Goal: Task Accomplishment & Management: Use online tool/utility

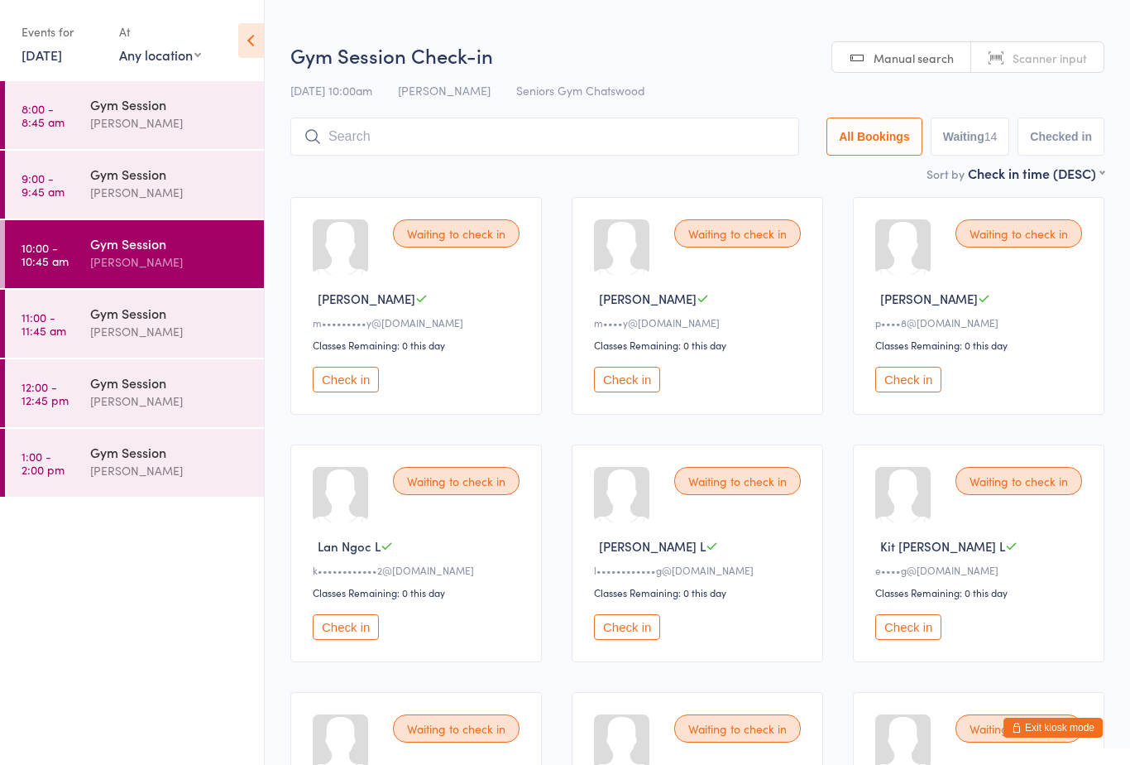
click at [910, 636] on button "Check in" at bounding box center [909, 627] width 66 height 26
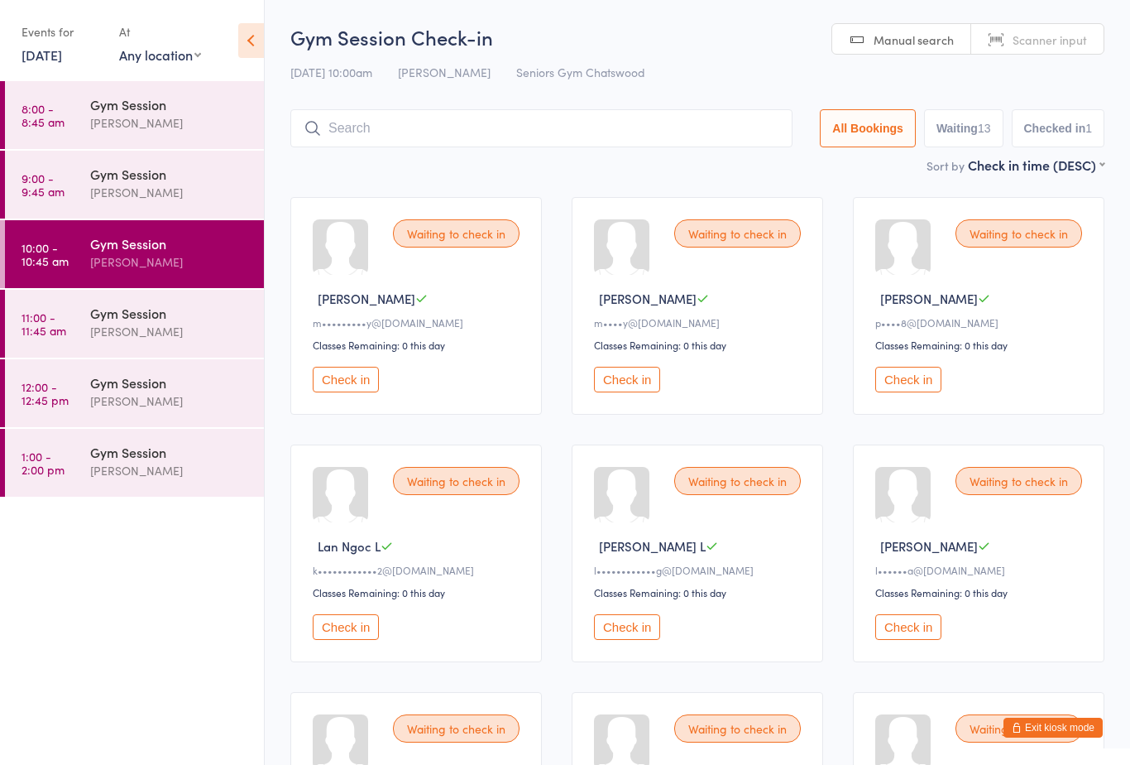
click at [152, 549] on ul "8:00 - 8:45 am Gym Session [PERSON_NAME] 9:00 - 9:45 am Gym Session [PERSON_NAM…" at bounding box center [132, 423] width 264 height 684
click at [917, 384] on button "Check in" at bounding box center [909, 380] width 66 height 26
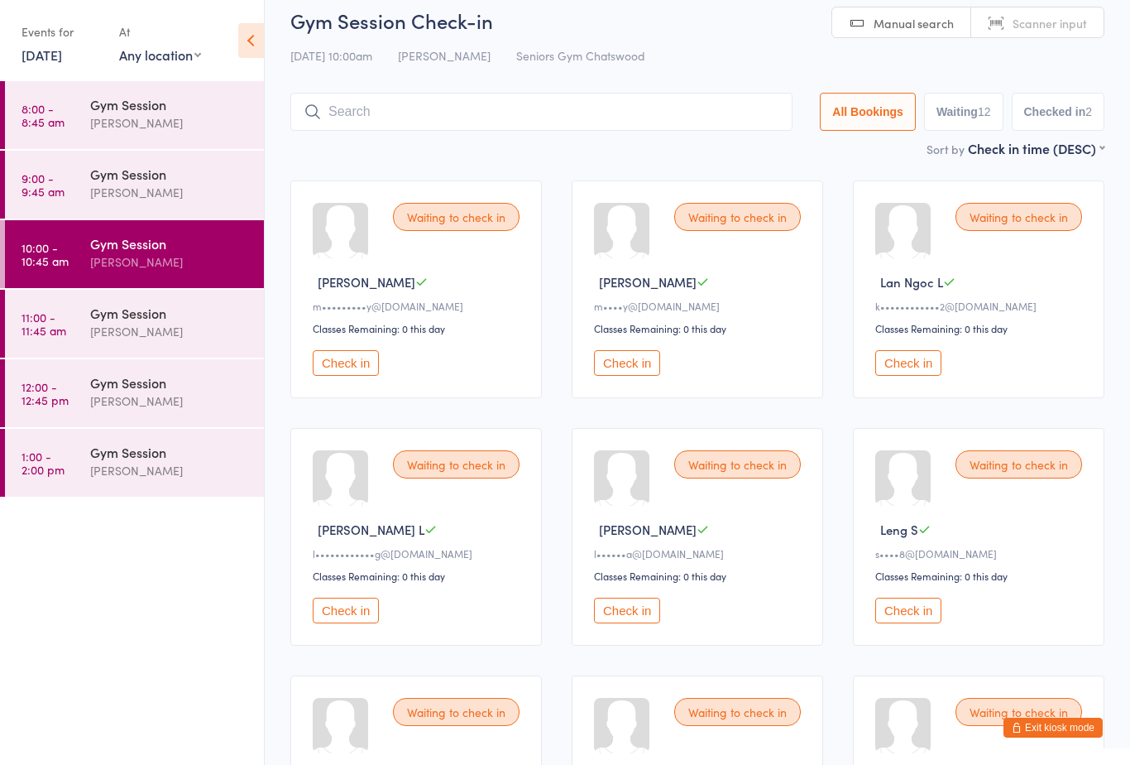
scroll to position [31, 0]
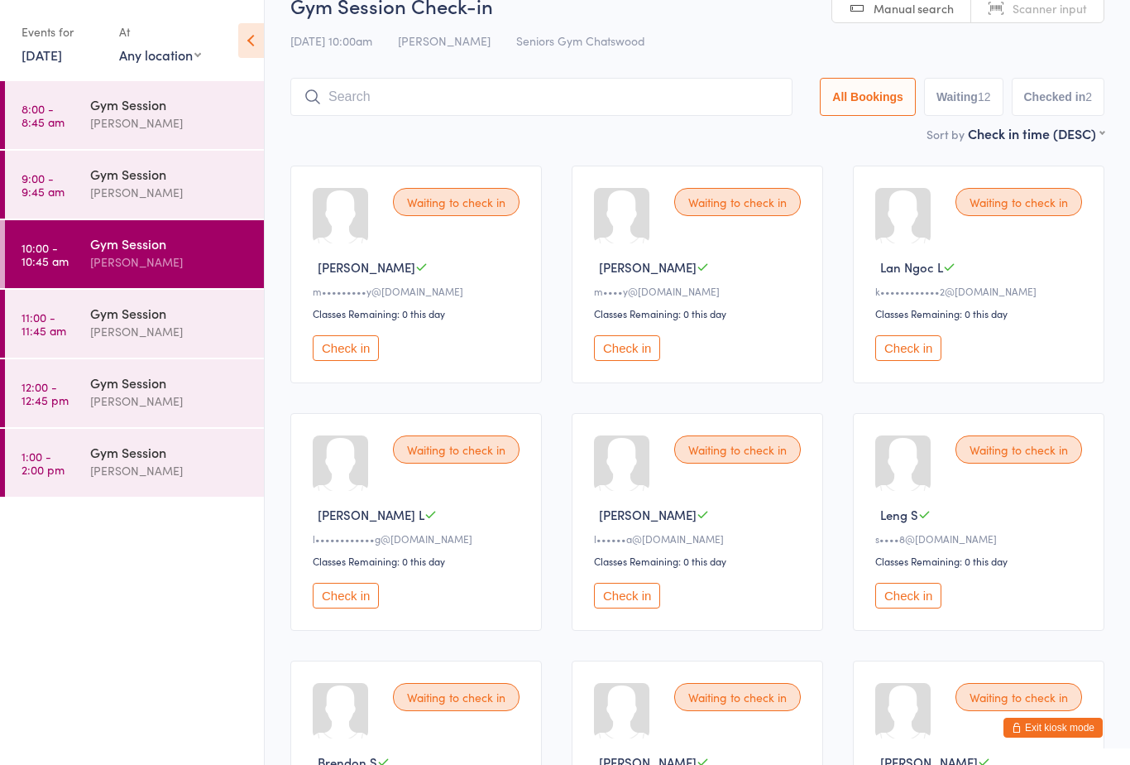
click at [899, 352] on button "Check in" at bounding box center [909, 348] width 66 height 26
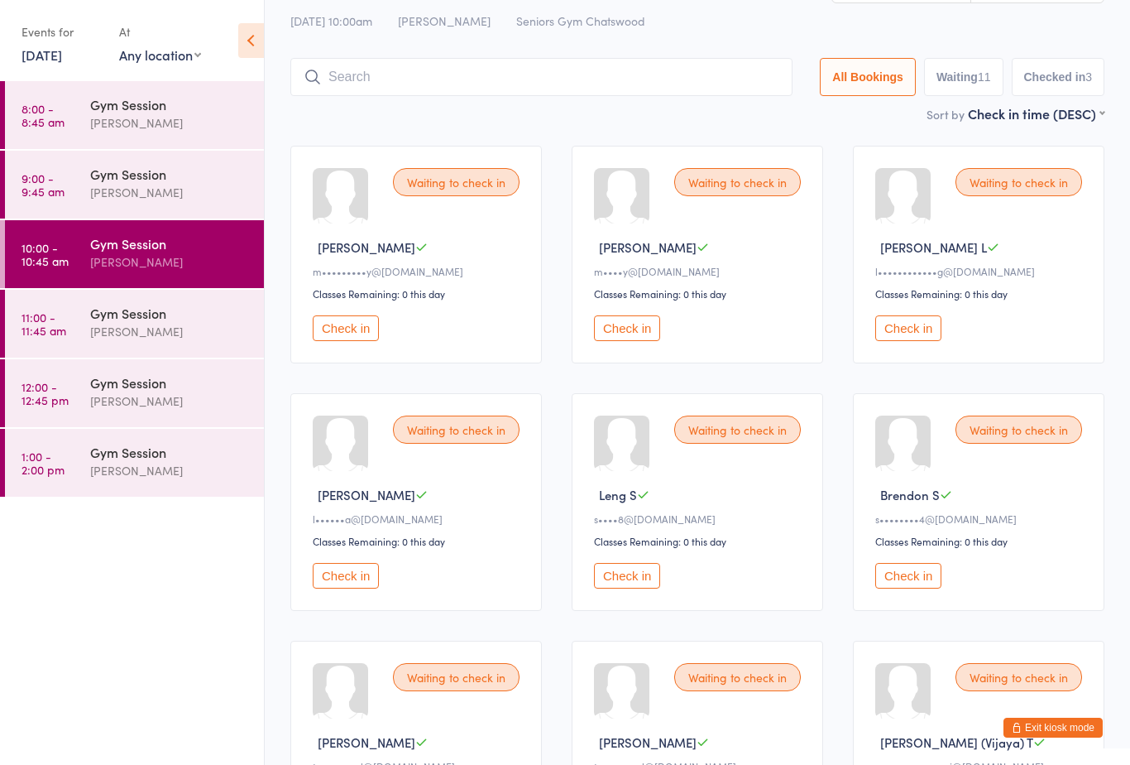
scroll to position [0, 0]
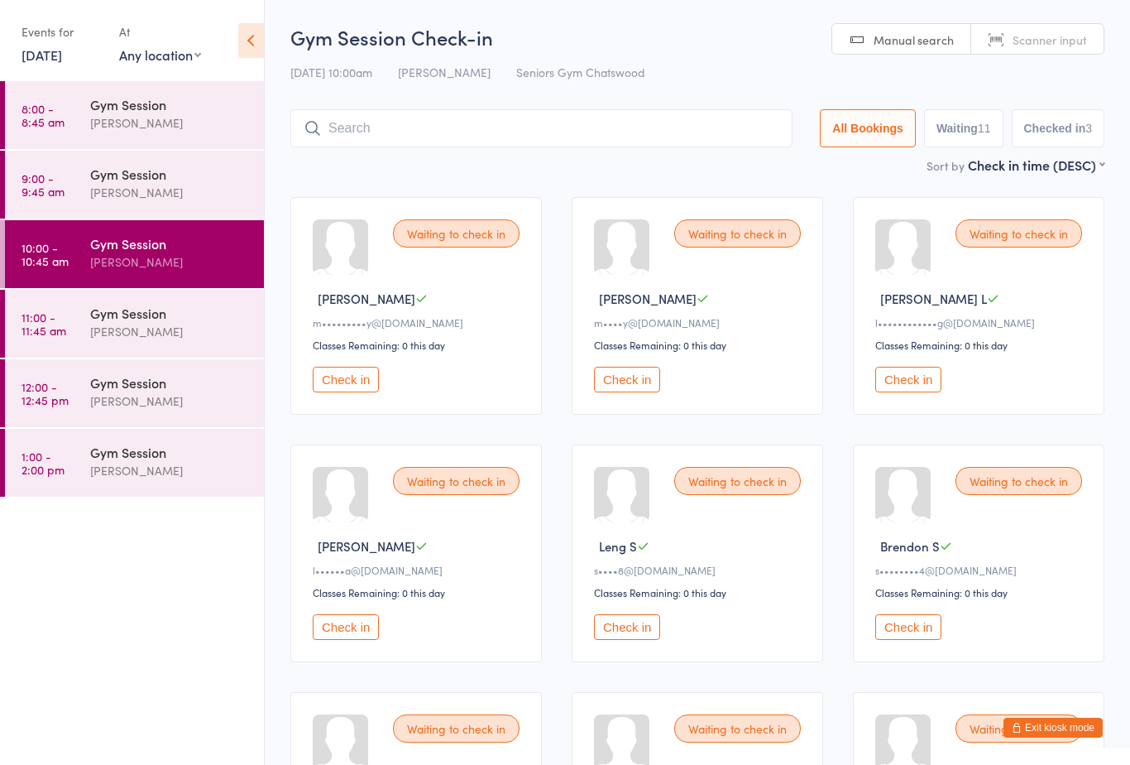
click at [216, 235] on div "Gym Session" at bounding box center [170, 243] width 160 height 18
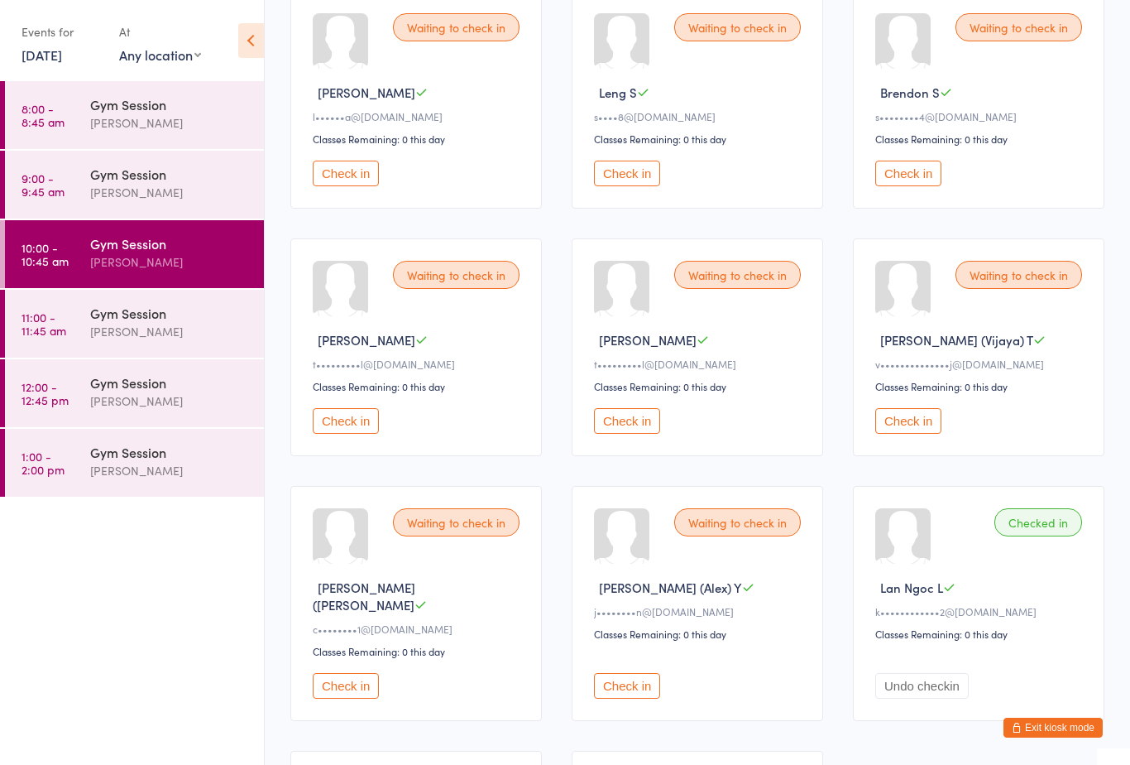
scroll to position [455, 0]
click at [919, 432] on button "Check in" at bounding box center [909, 419] width 66 height 26
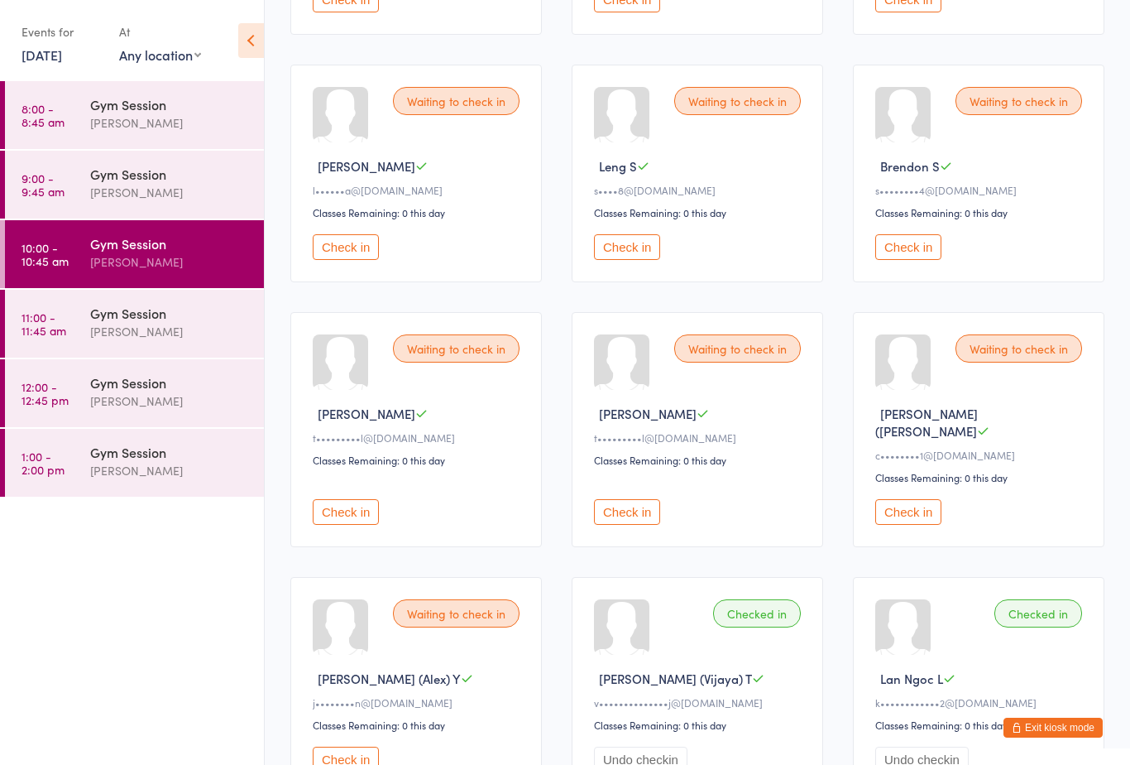
scroll to position [377, 0]
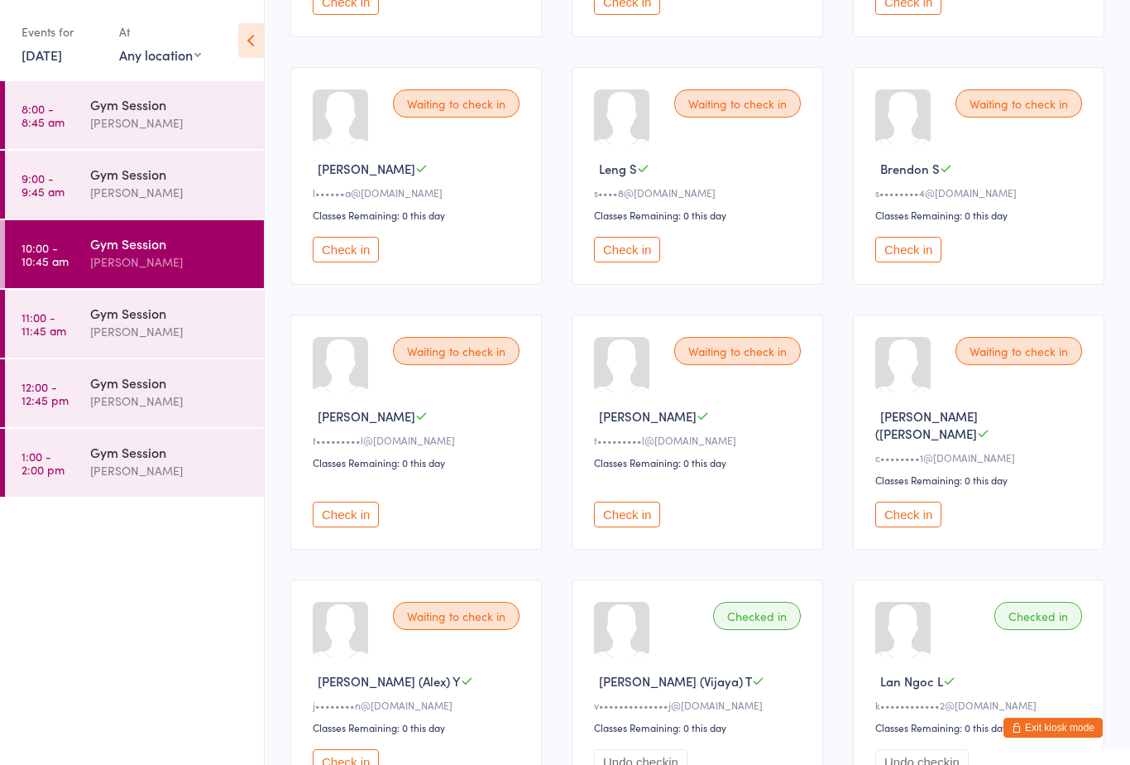
click at [903, 262] on button "Check in" at bounding box center [909, 250] width 66 height 26
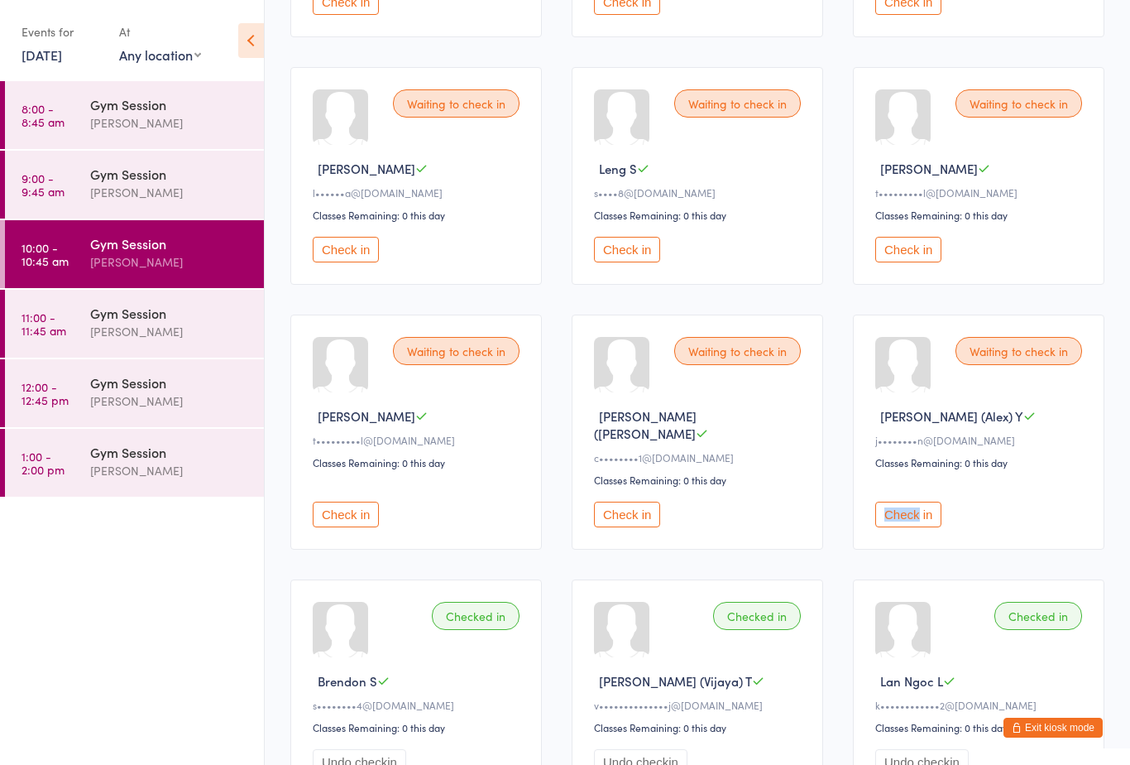
click at [1025, 544] on div "Waiting to check in [PERSON_NAME] ([PERSON_NAME]) Y j••••••••n@[DOMAIN_NAME] Cl…" at bounding box center [979, 431] width 252 height 235
click at [911, 521] on button "Check in" at bounding box center [909, 514] width 66 height 26
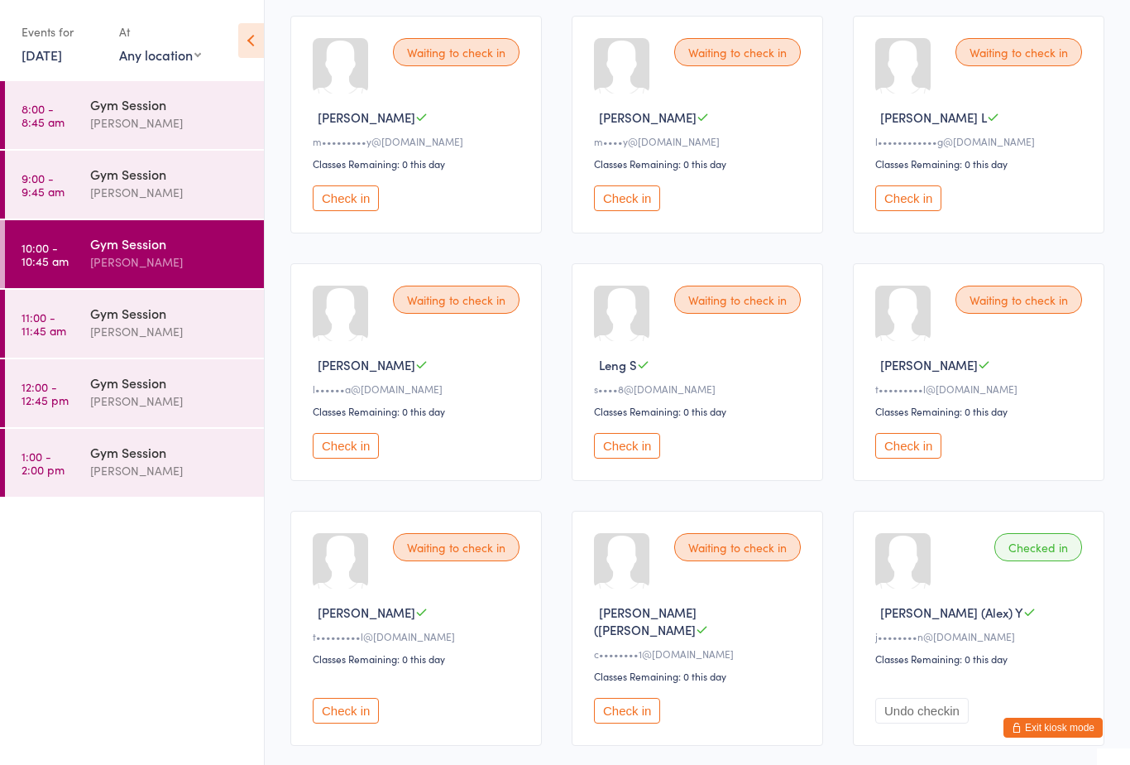
scroll to position [179, 0]
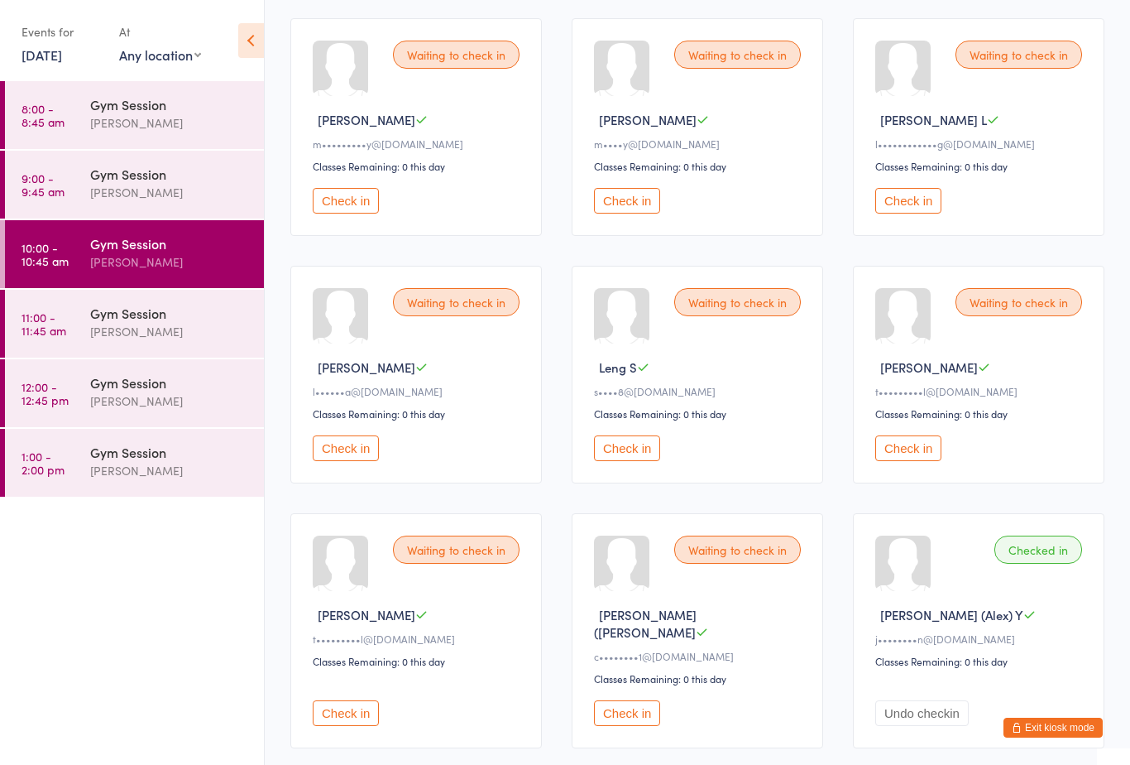
click at [632, 199] on button "Check in" at bounding box center [627, 201] width 66 height 26
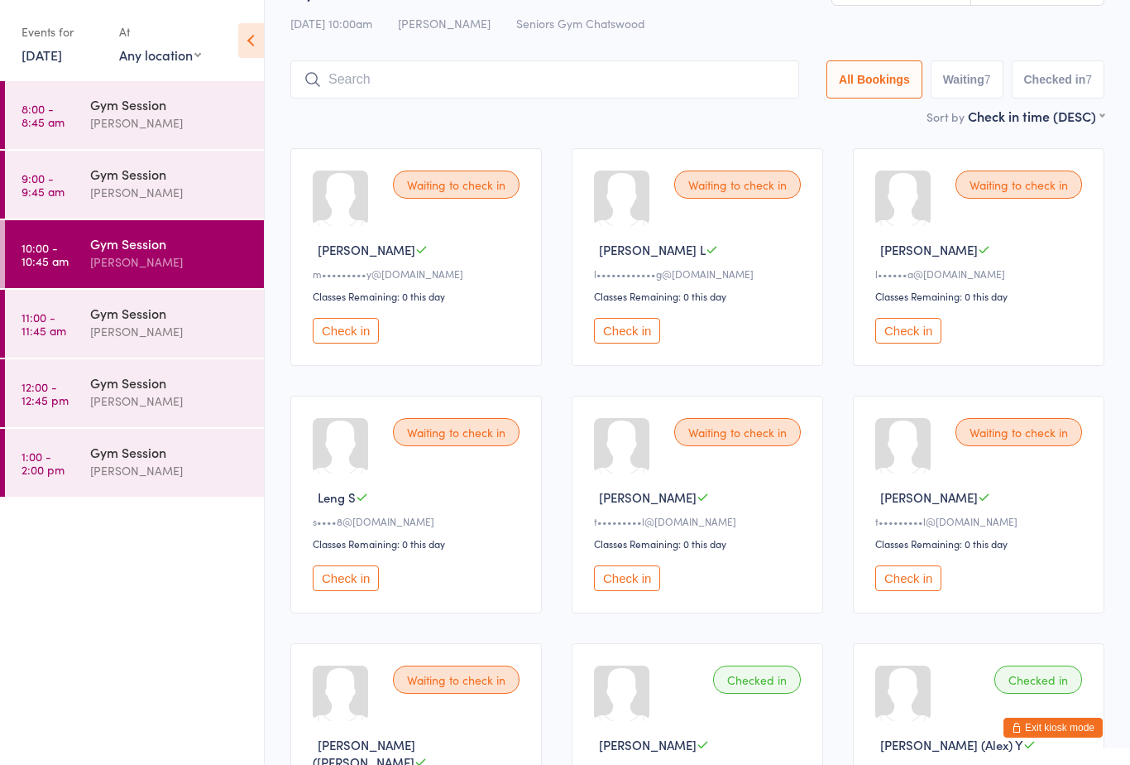
scroll to position [0, 0]
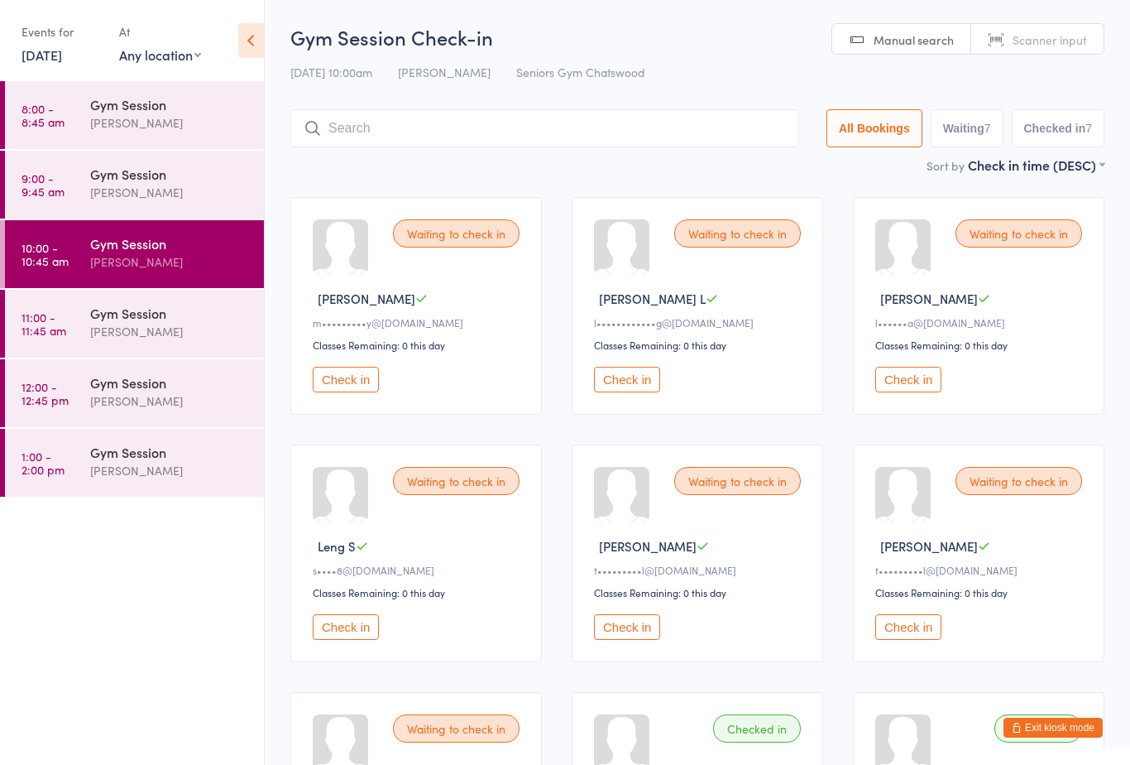
click at [922, 377] on button "Check in" at bounding box center [909, 380] width 66 height 26
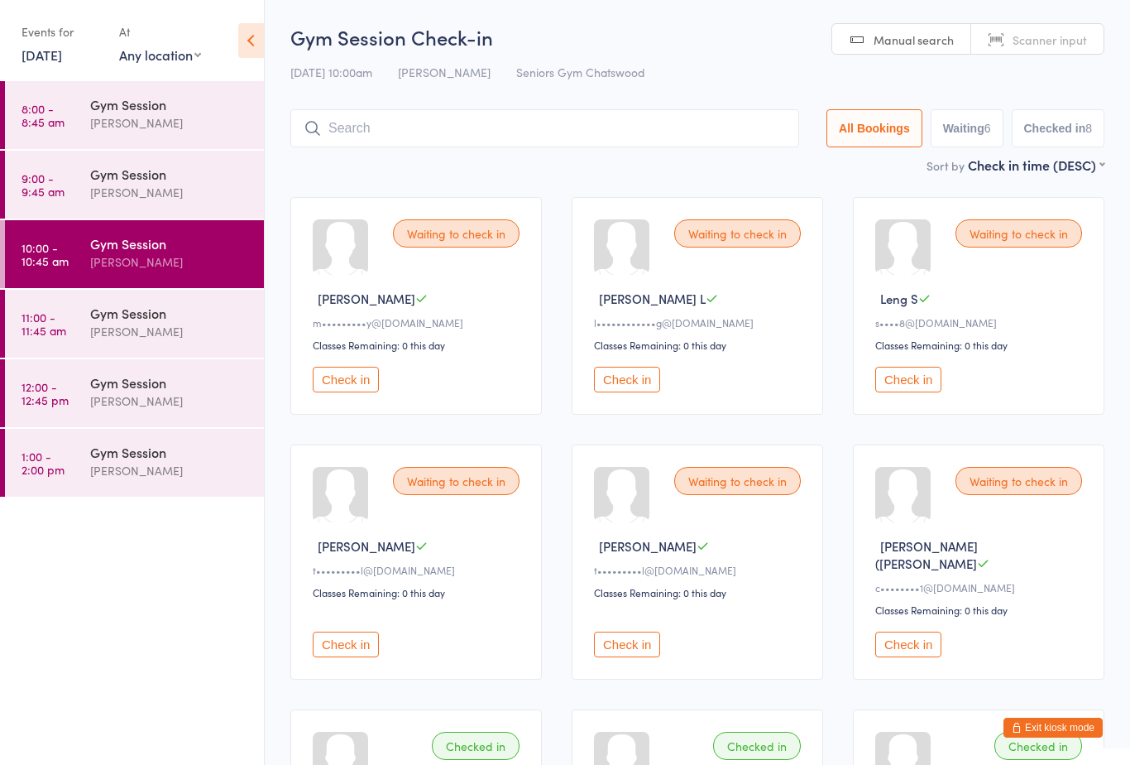
click at [916, 382] on button "Check in" at bounding box center [909, 380] width 66 height 26
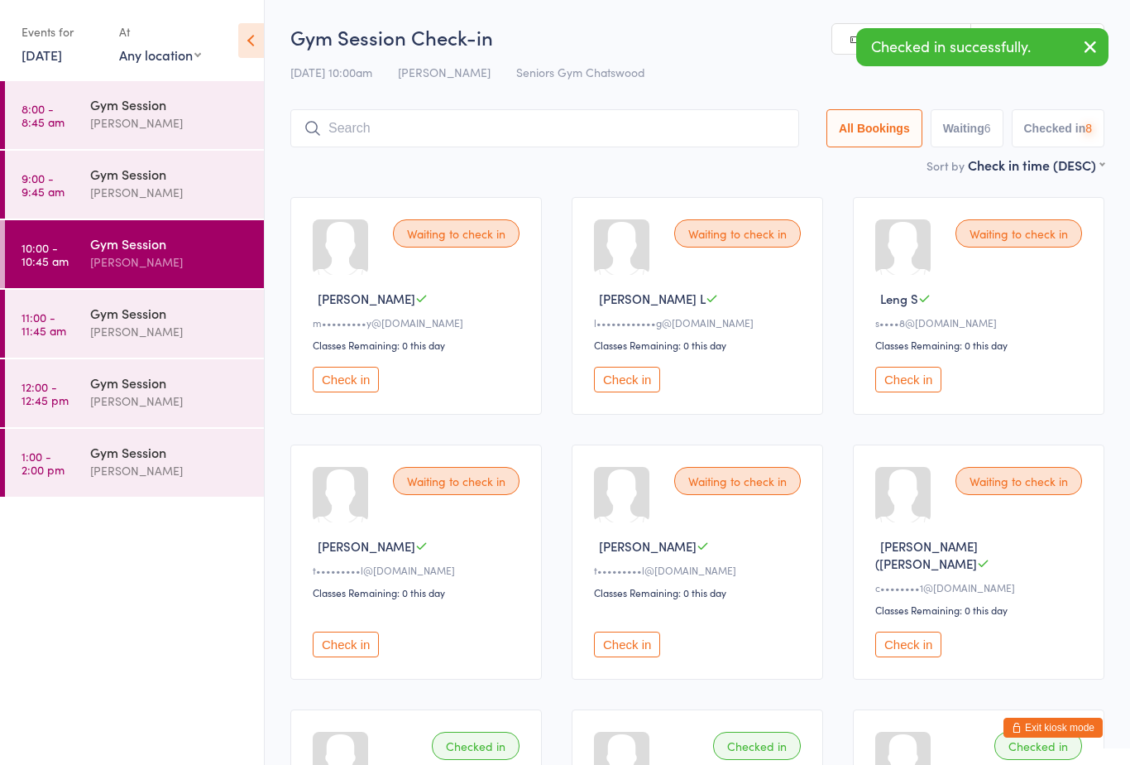
click at [625, 391] on button "Check in" at bounding box center [627, 380] width 66 height 26
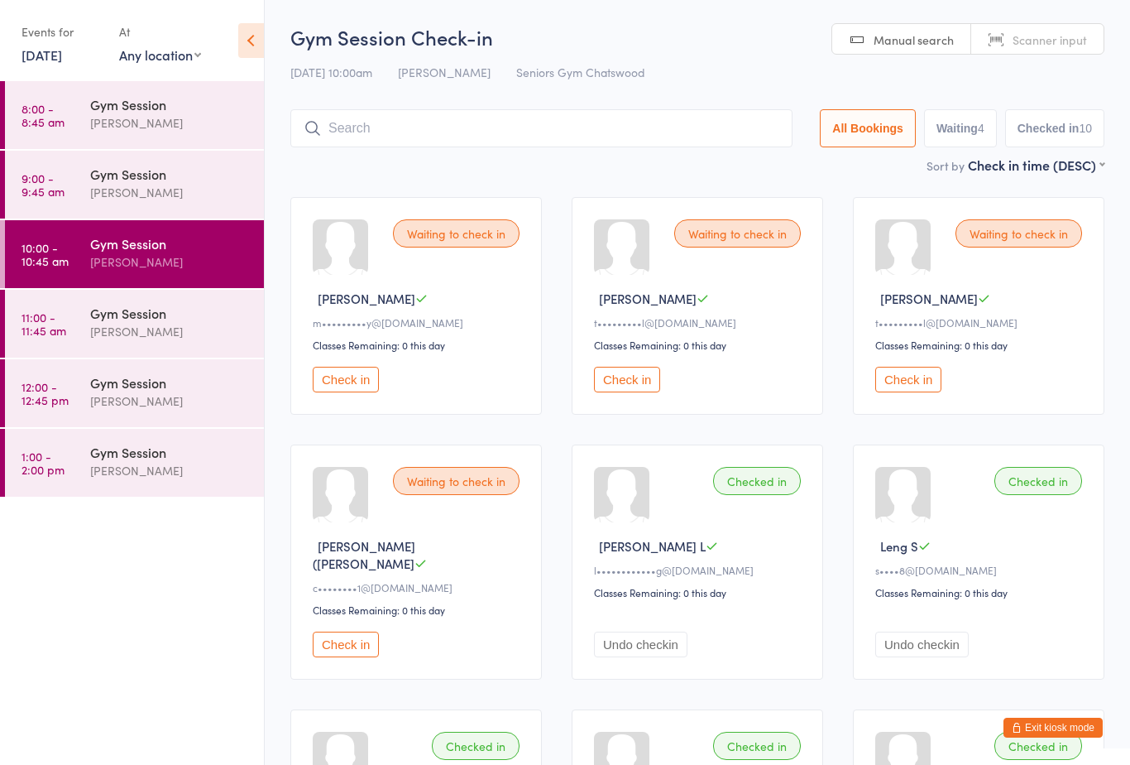
click at [346, 392] on button "Check in" at bounding box center [346, 380] width 66 height 26
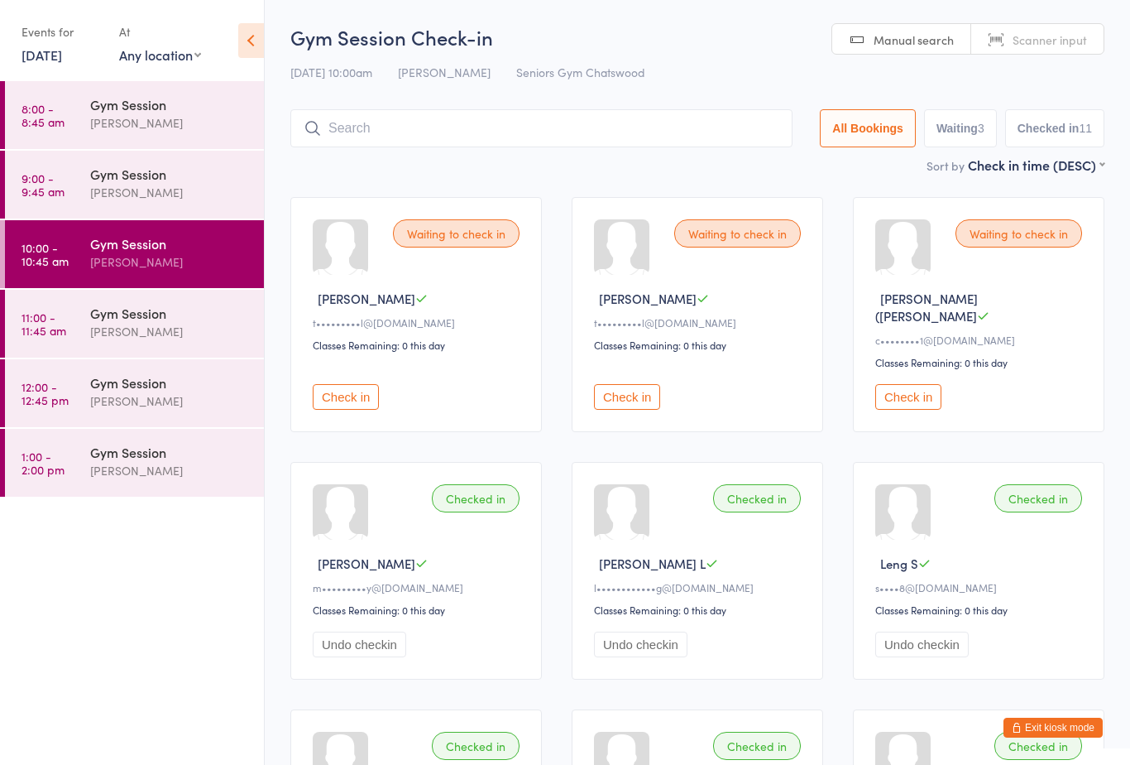
click at [637, 384] on button "Check in" at bounding box center [627, 397] width 66 height 26
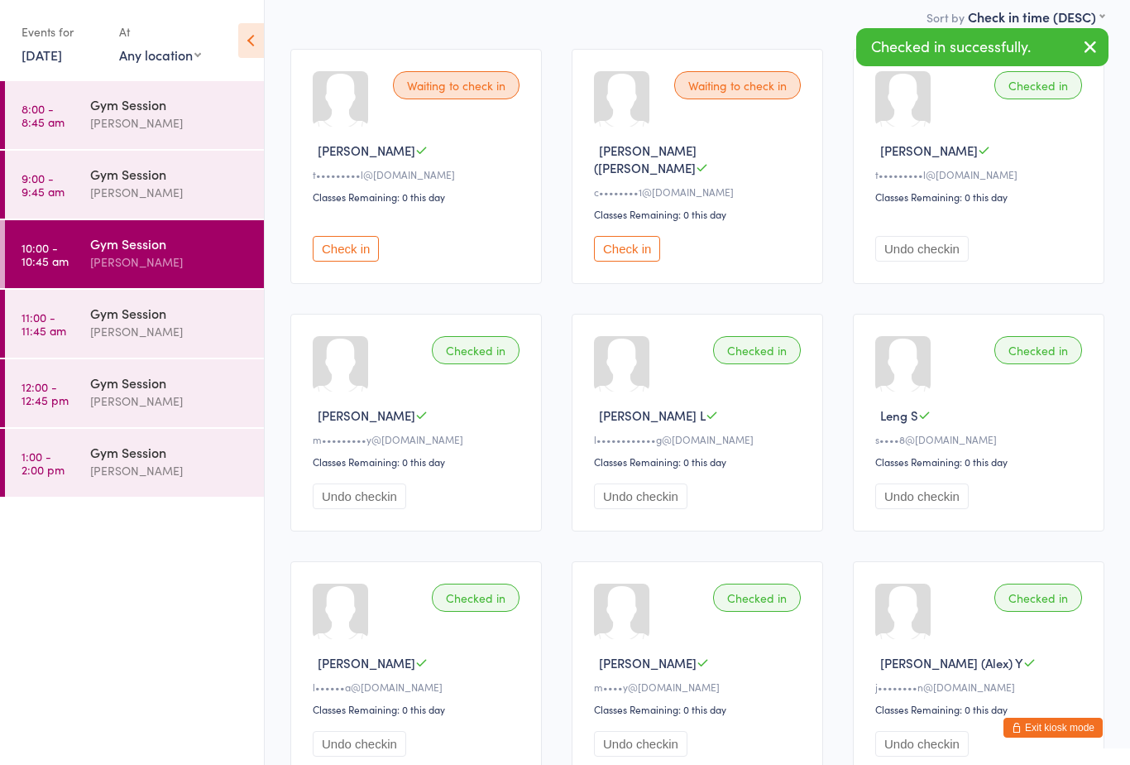
scroll to position [146, 0]
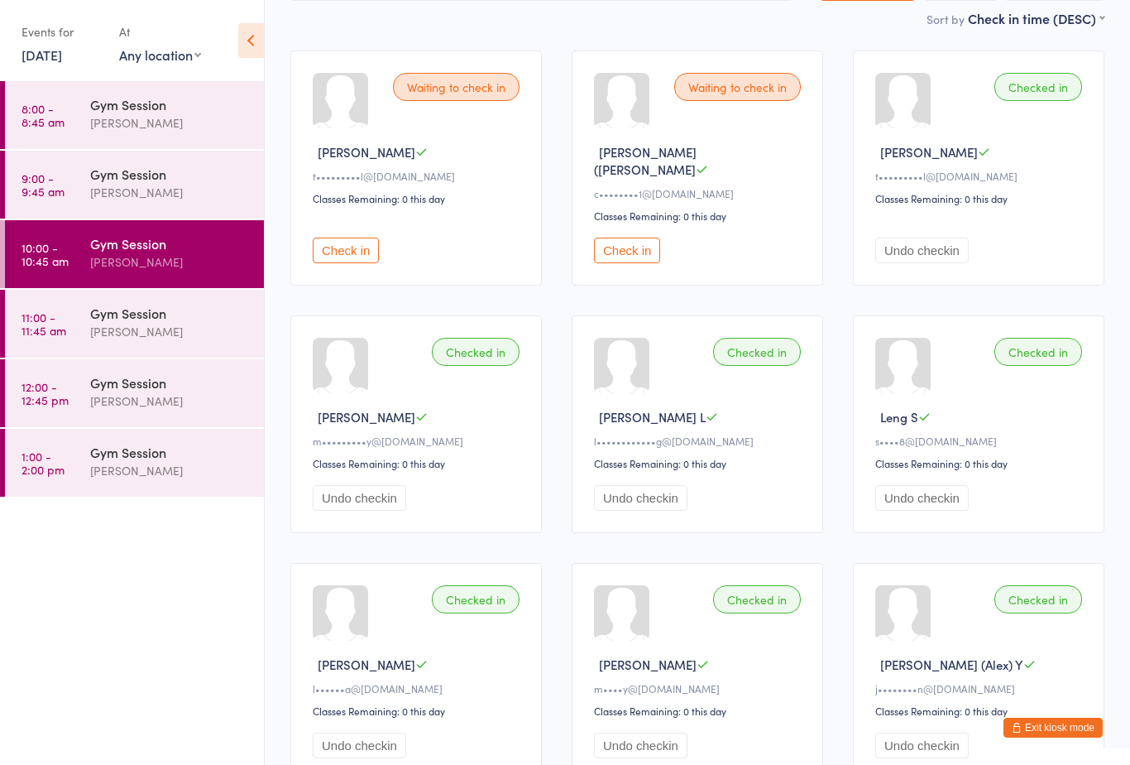
click at [357, 246] on button "Check in" at bounding box center [346, 251] width 66 height 26
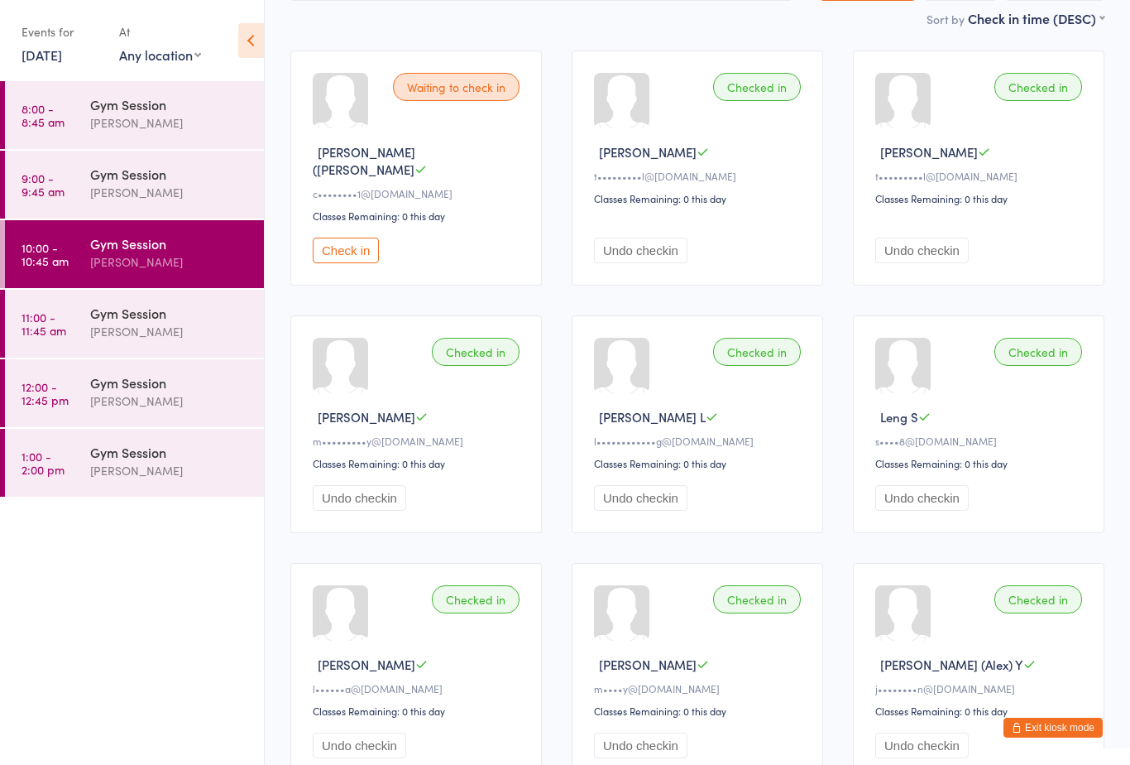
click at [359, 247] on button "Check in" at bounding box center [346, 251] width 66 height 26
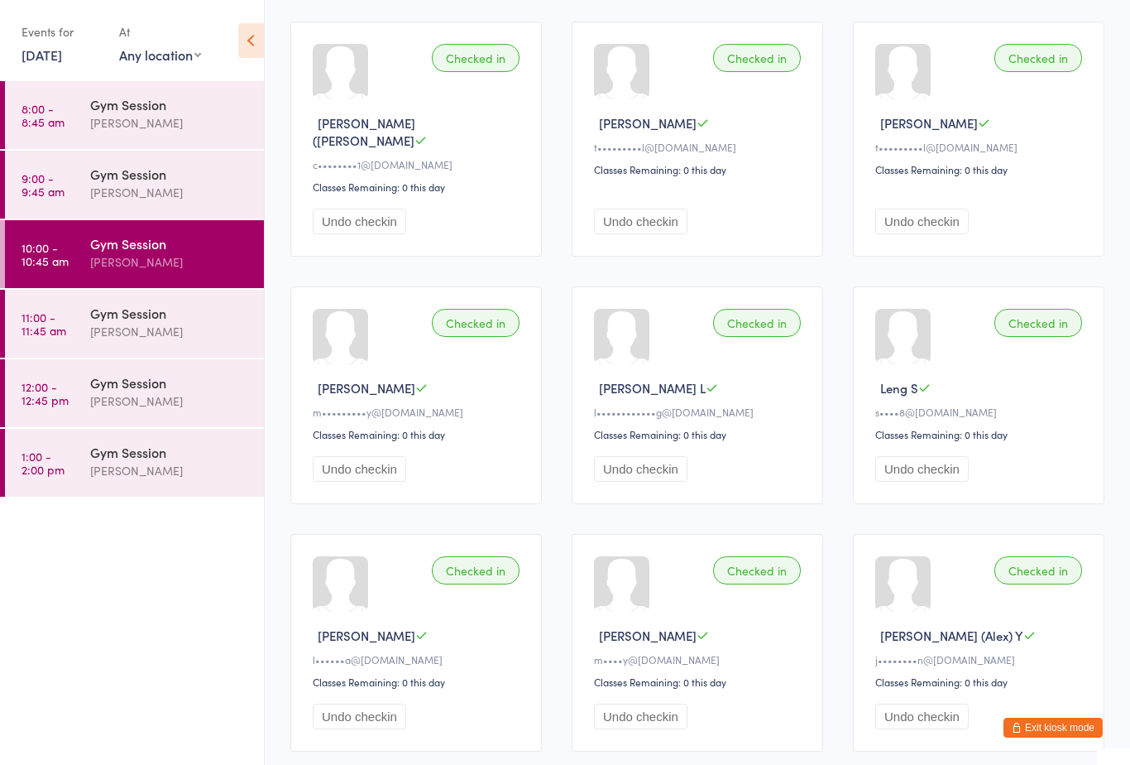
click at [122, 313] on div "Gym Session" at bounding box center [170, 313] width 160 height 18
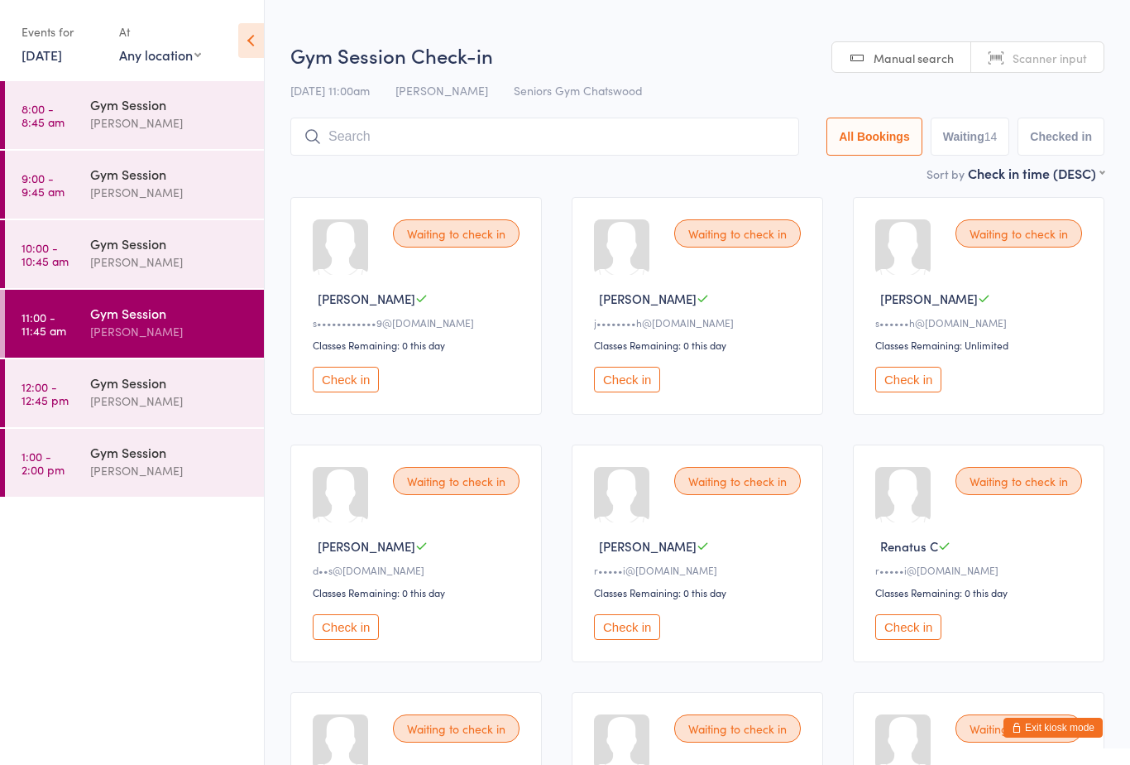
click at [353, 377] on button "Check in" at bounding box center [346, 380] width 66 height 26
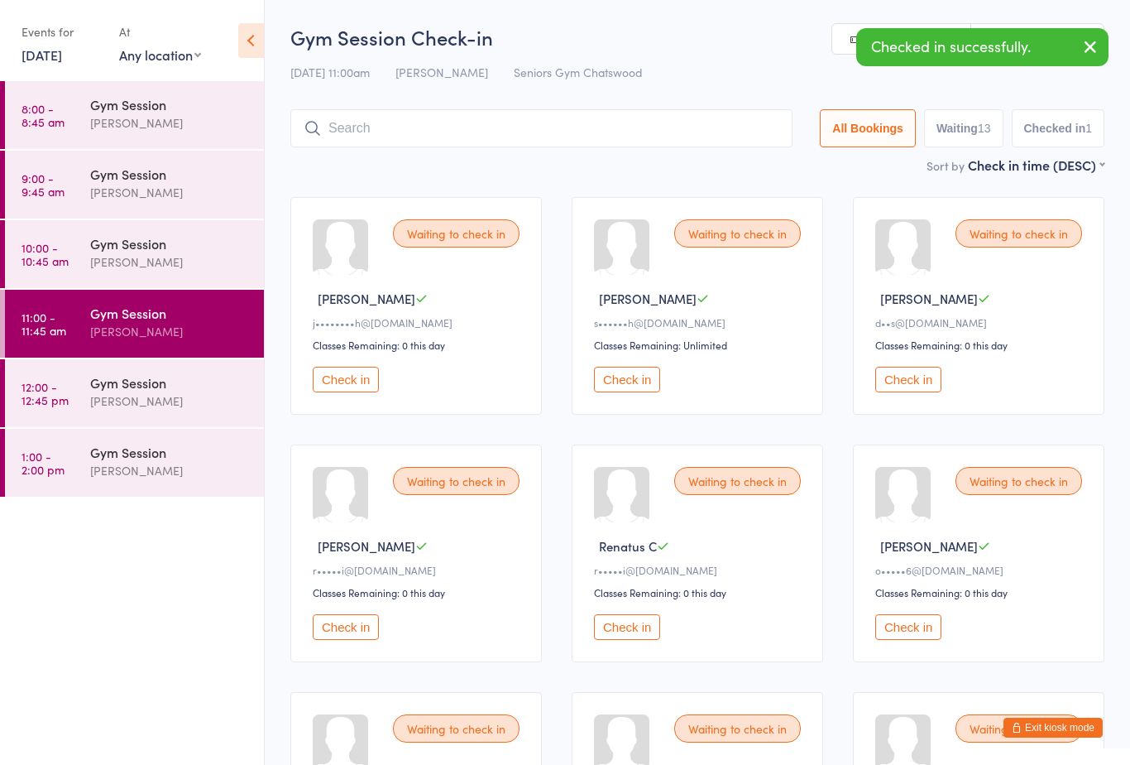
click at [348, 385] on button "Check in" at bounding box center [346, 380] width 66 height 26
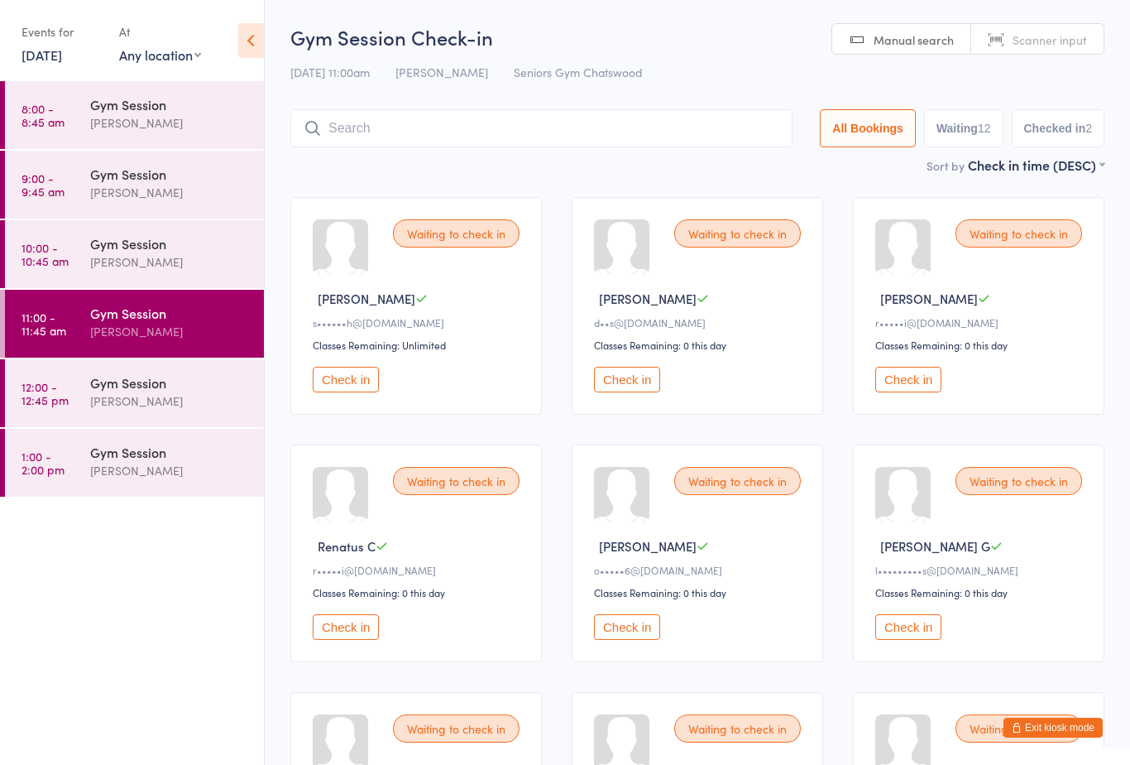
click at [343, 391] on button "Check in" at bounding box center [346, 380] width 66 height 26
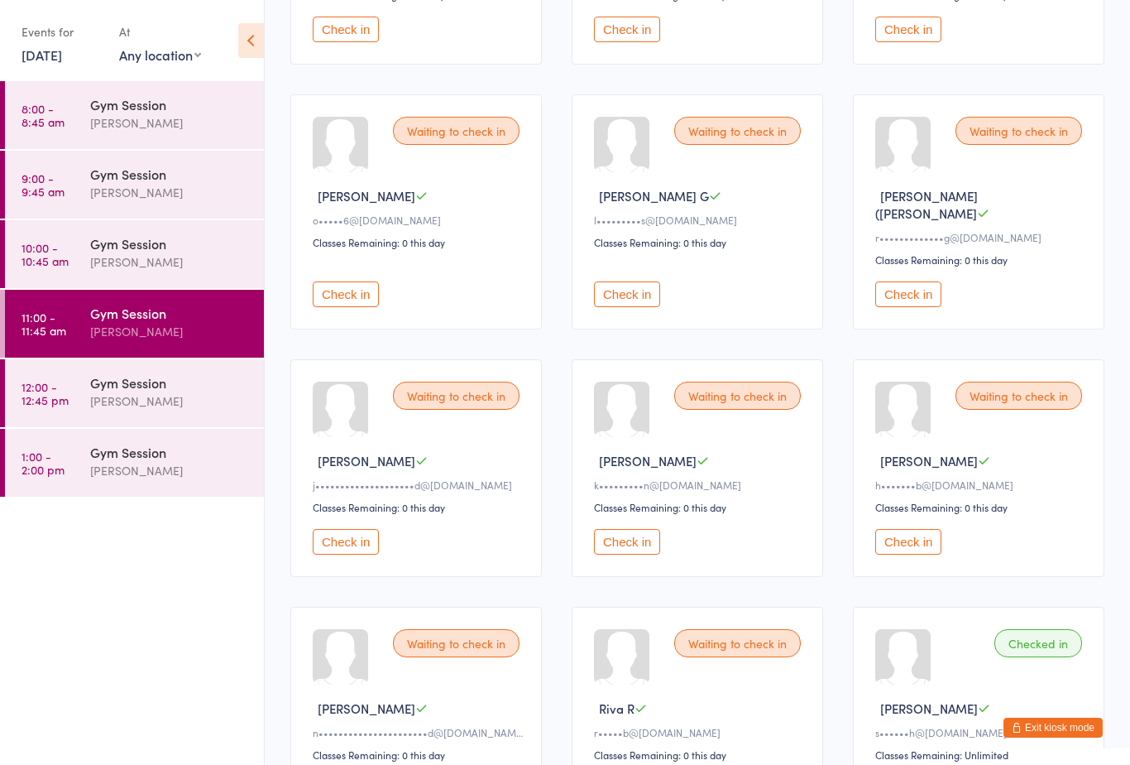
scroll to position [351, 0]
click at [443, 659] on div "Waiting to check in [PERSON_NAME] M n••••••••••••••••••••••d@[DOMAIN_NAME] Clas…" at bounding box center [416, 715] width 252 height 218
click at [448, 652] on div "Waiting to check in" at bounding box center [456, 642] width 127 height 28
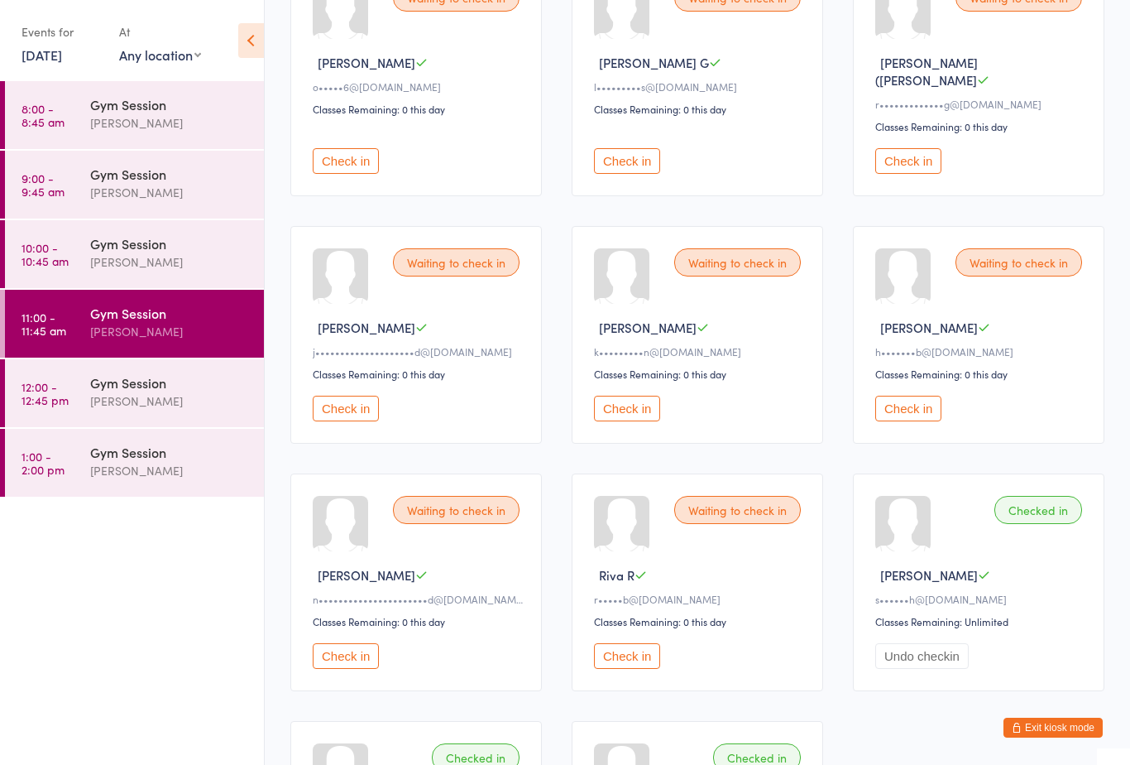
scroll to position [487, 0]
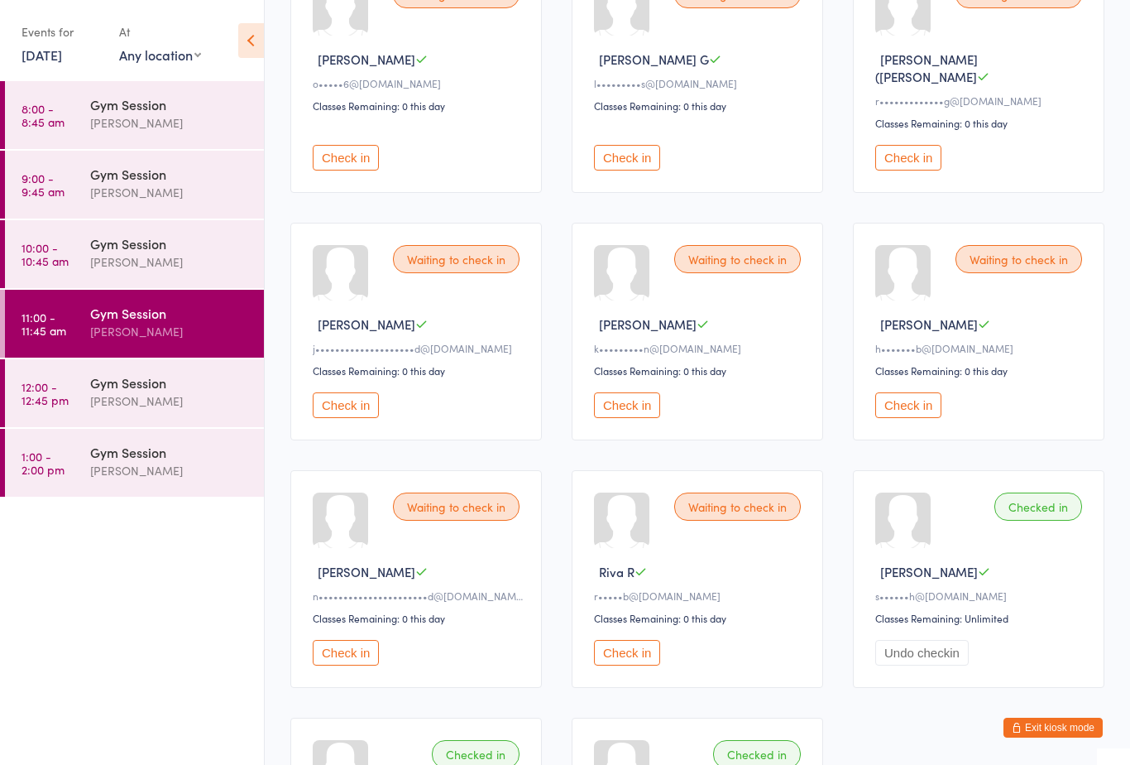
click at [348, 660] on button "Check in" at bounding box center [346, 653] width 66 height 26
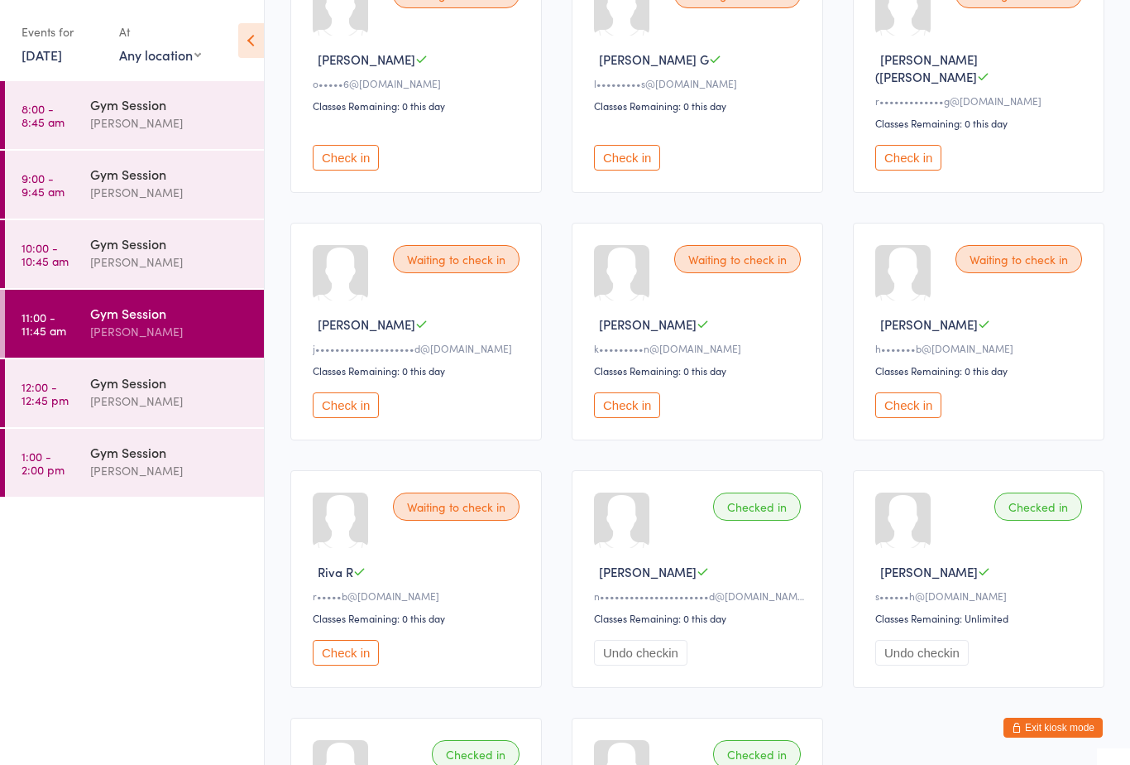
click at [351, 158] on button "Check in" at bounding box center [346, 158] width 66 height 26
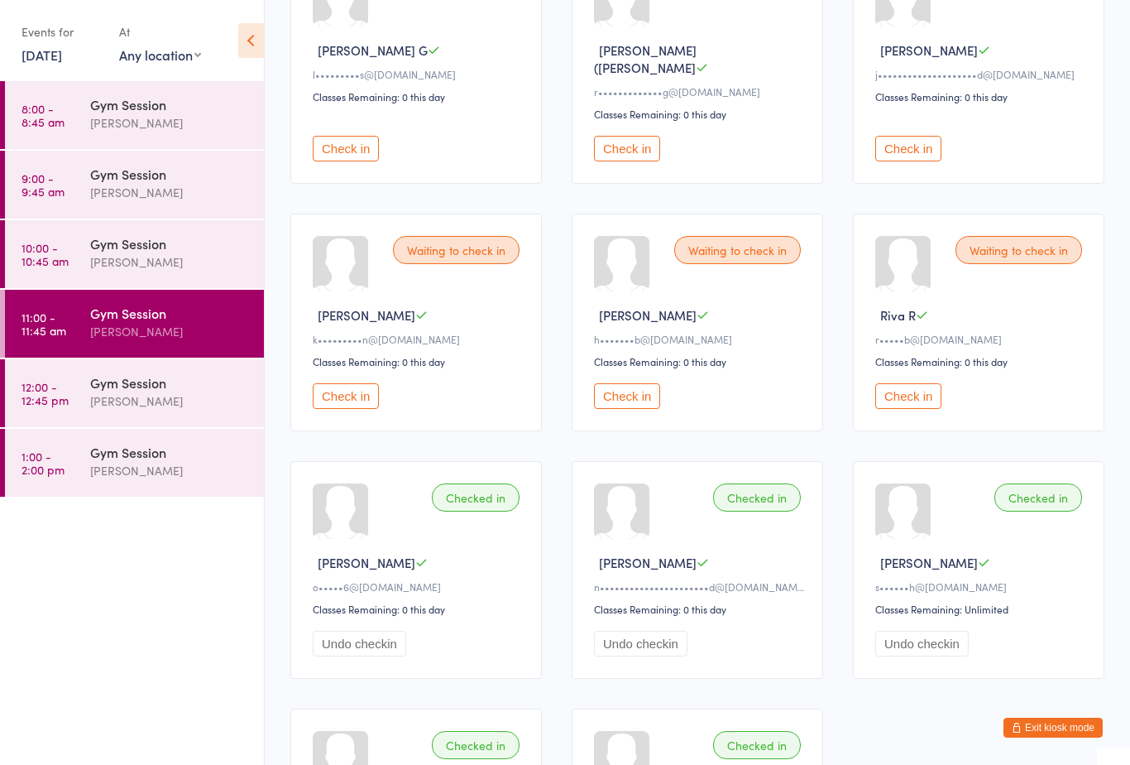
scroll to position [510, 0]
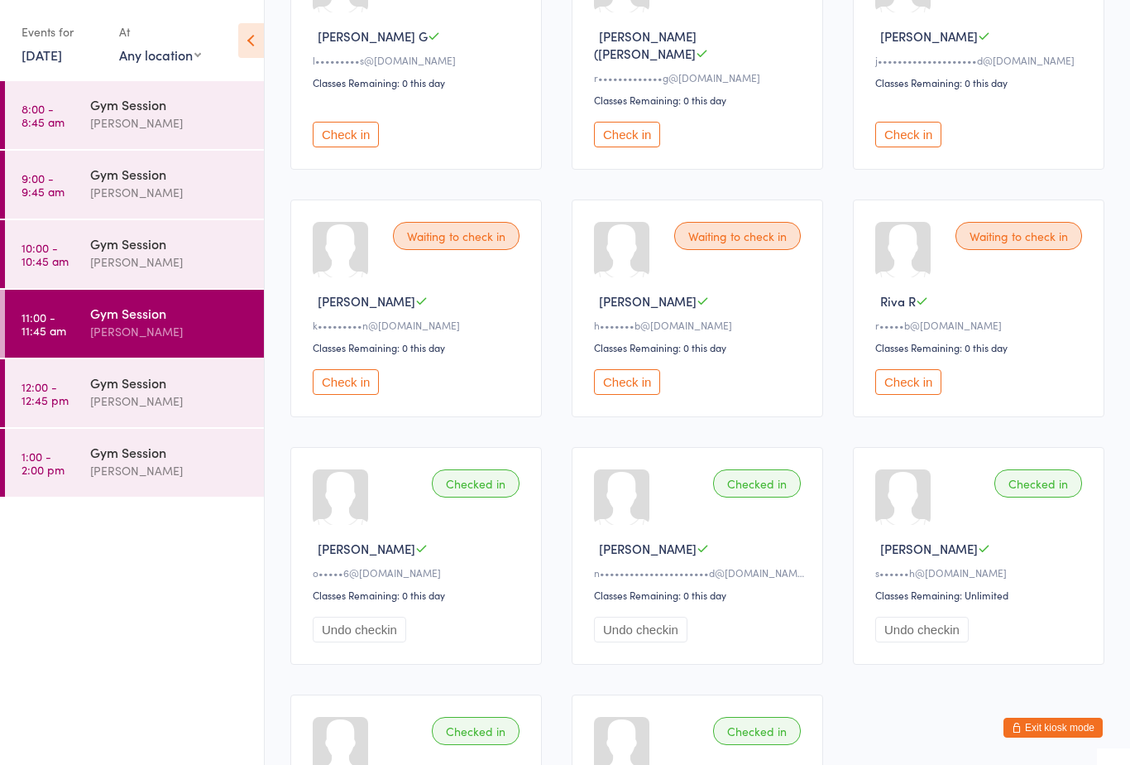
click at [355, 384] on button "Check in" at bounding box center [346, 382] width 66 height 26
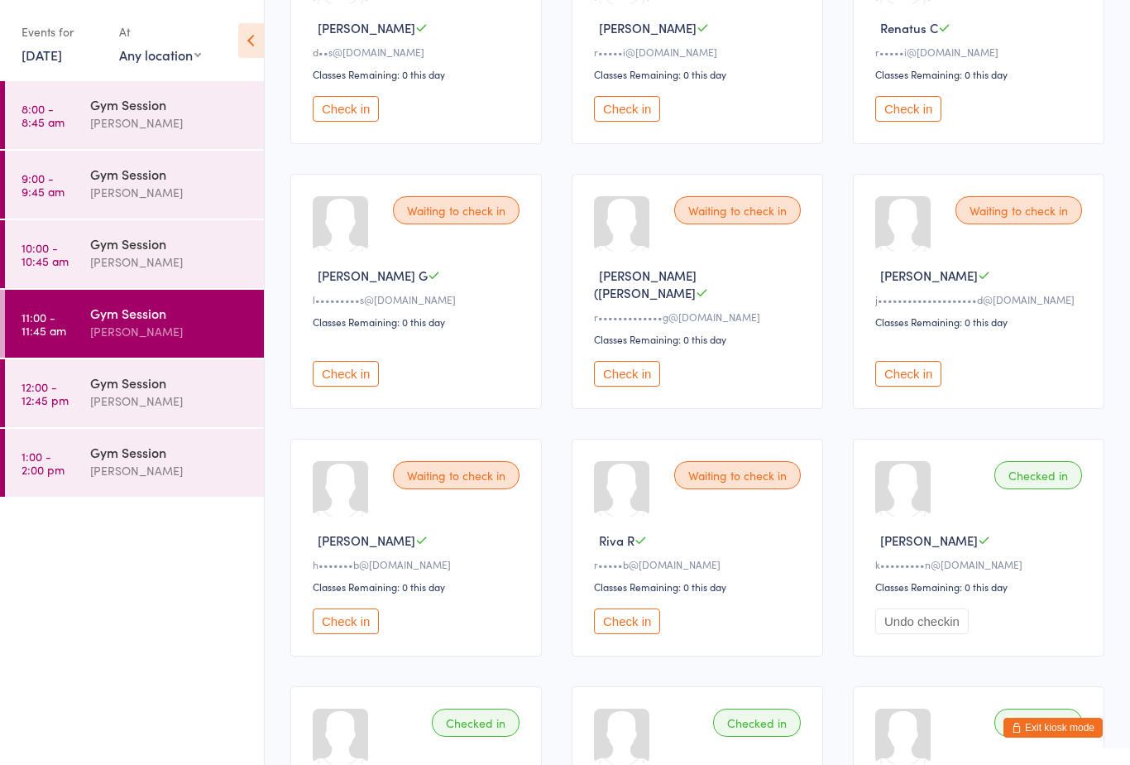
scroll to position [270, 0]
click at [464, 235] on div "Waiting to check in [PERSON_NAME] G l•••••••••s@[DOMAIN_NAME] Classes Remaining…" at bounding box center [416, 292] width 252 height 235
click at [466, 205] on div "Waiting to check in [PERSON_NAME] G l•••••••••s@[DOMAIN_NAME] Classes Remaining…" at bounding box center [416, 292] width 252 height 235
click at [449, 225] on div "Waiting to check in" at bounding box center [456, 211] width 127 height 28
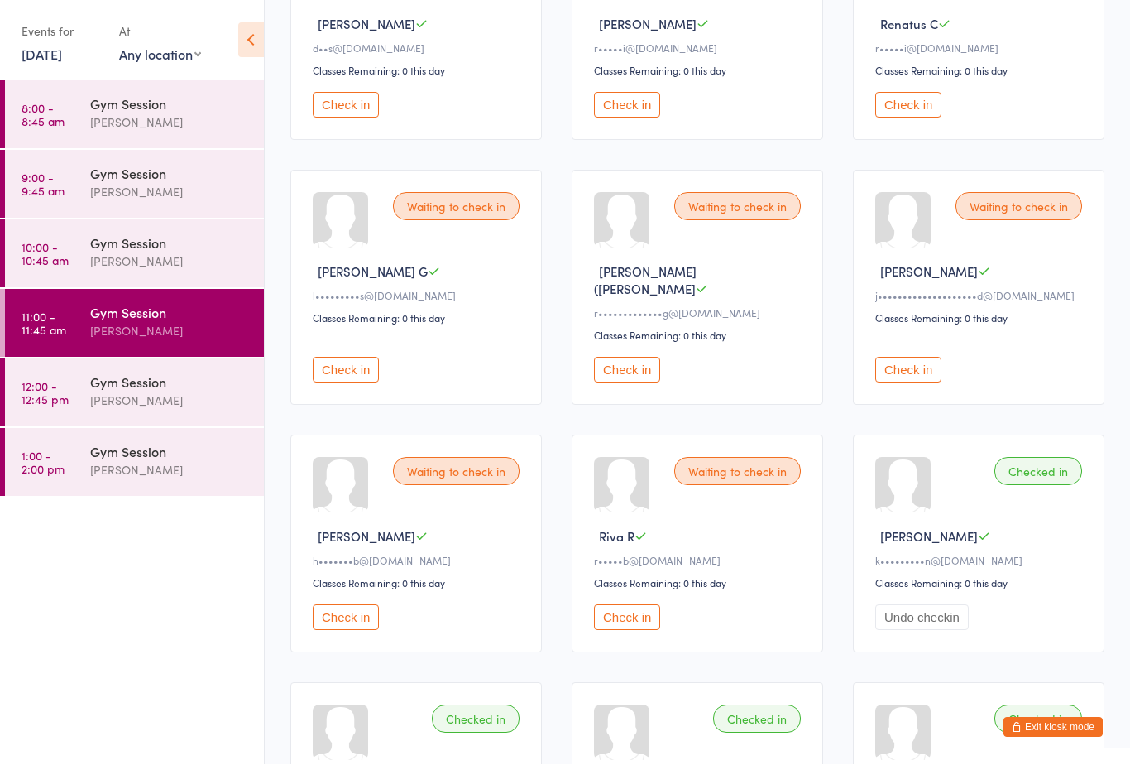
scroll to position [275, 0]
click at [349, 366] on button "Check in" at bounding box center [346, 370] width 66 height 26
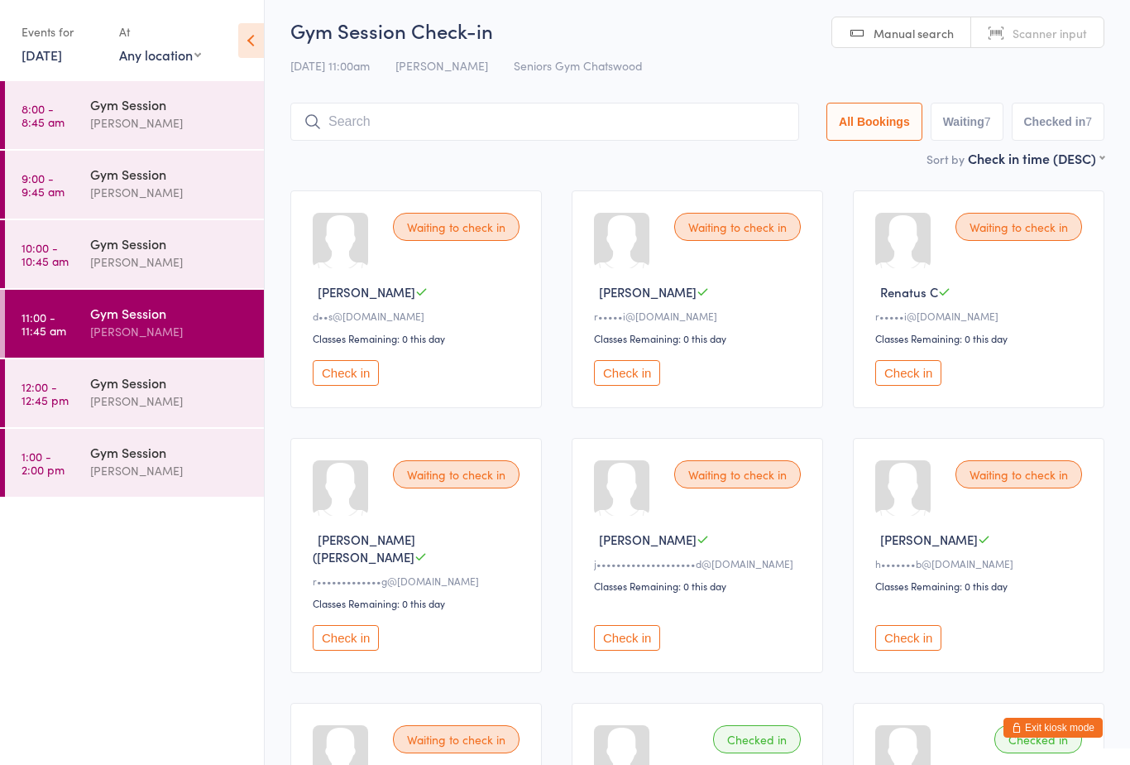
scroll to position [0, 0]
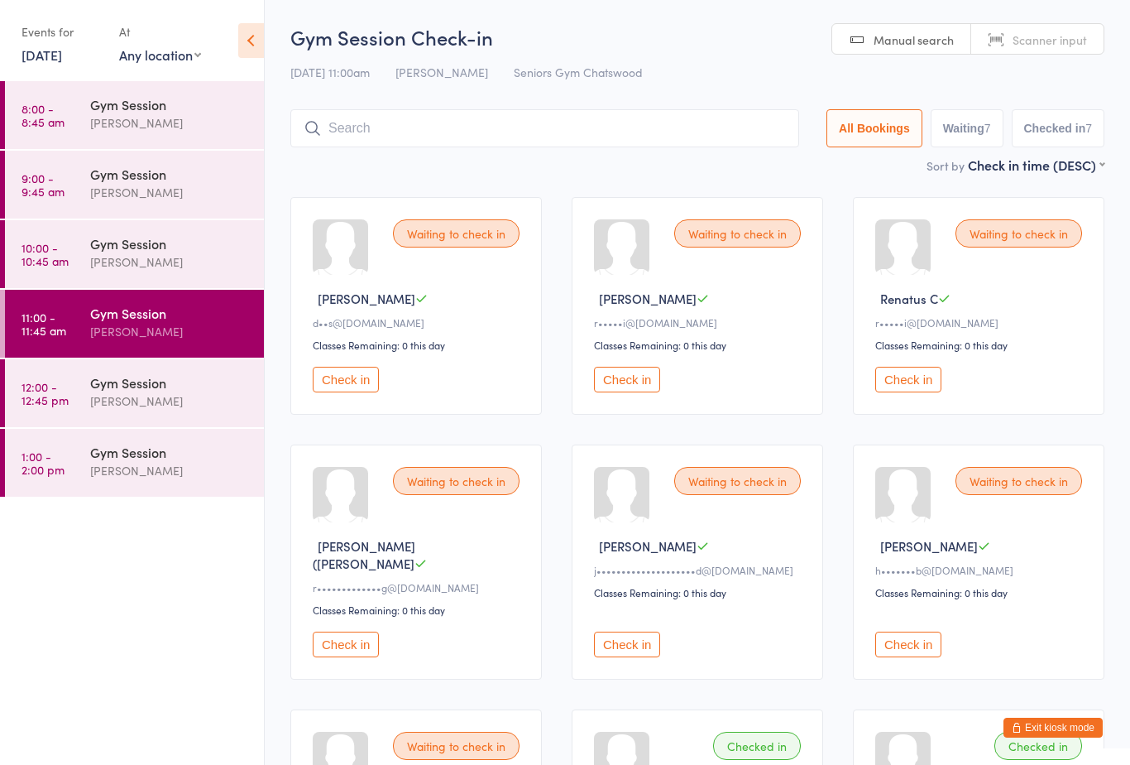
click at [632, 387] on button "Check in" at bounding box center [627, 380] width 66 height 26
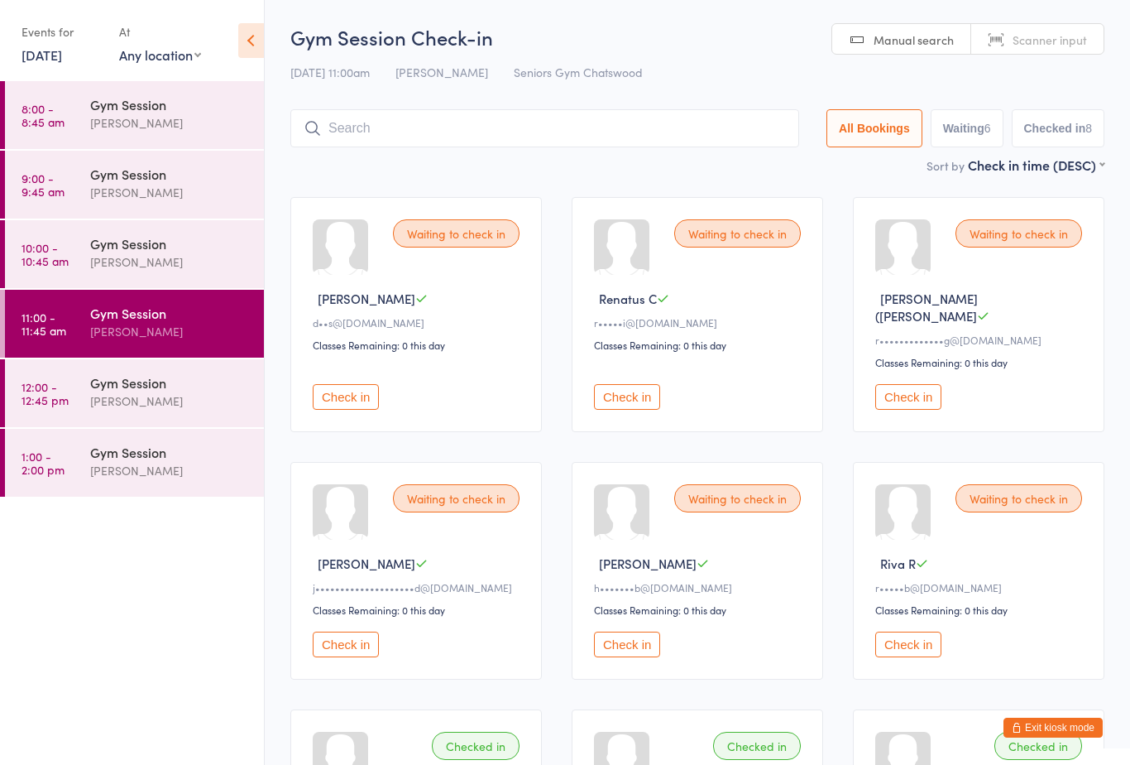
click at [912, 640] on button "Check in" at bounding box center [909, 644] width 66 height 26
click at [368, 391] on button "Check in" at bounding box center [346, 397] width 66 height 26
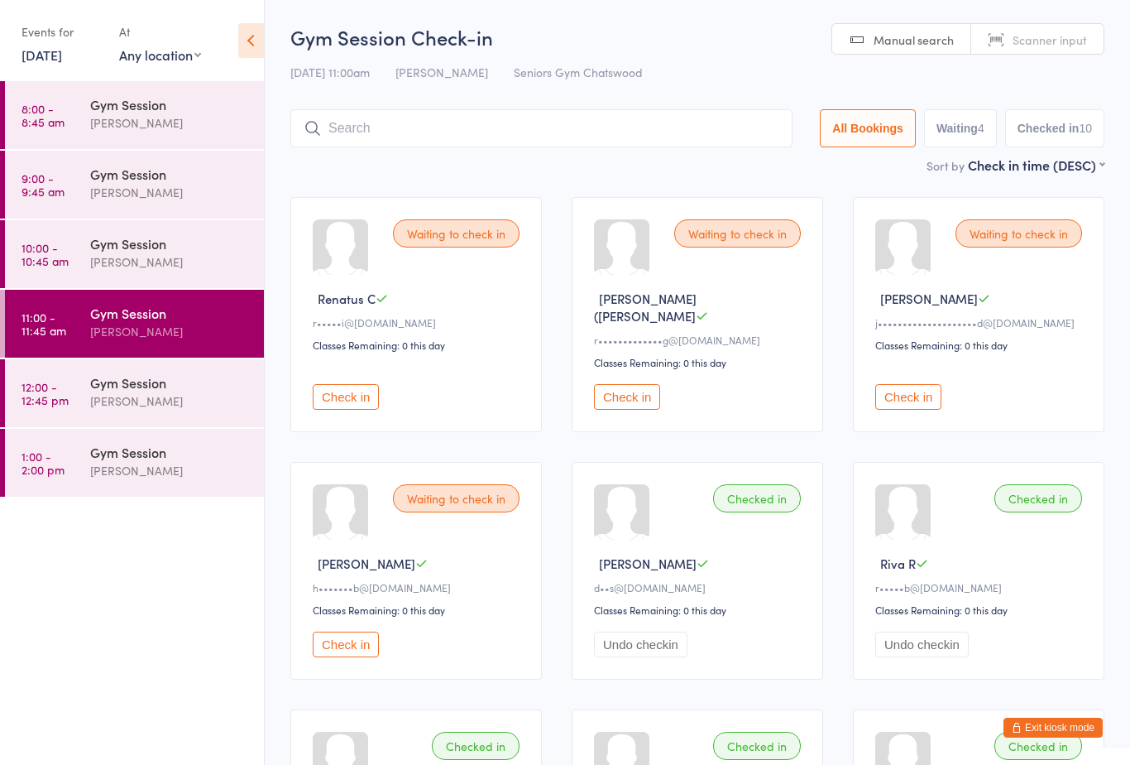
click at [189, 320] on div "Gym Session" at bounding box center [170, 313] width 160 height 18
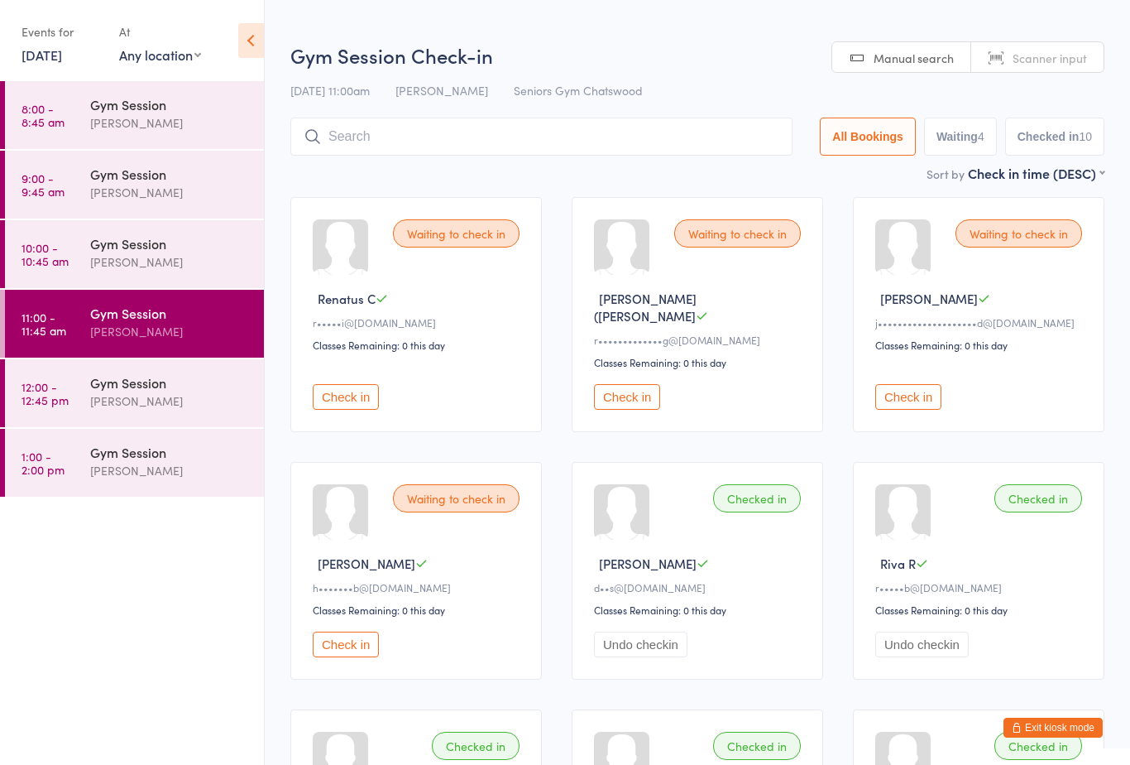
click at [618, 386] on button "Check in" at bounding box center [627, 397] width 66 height 26
